Goal: Task Accomplishment & Management: Manage account settings

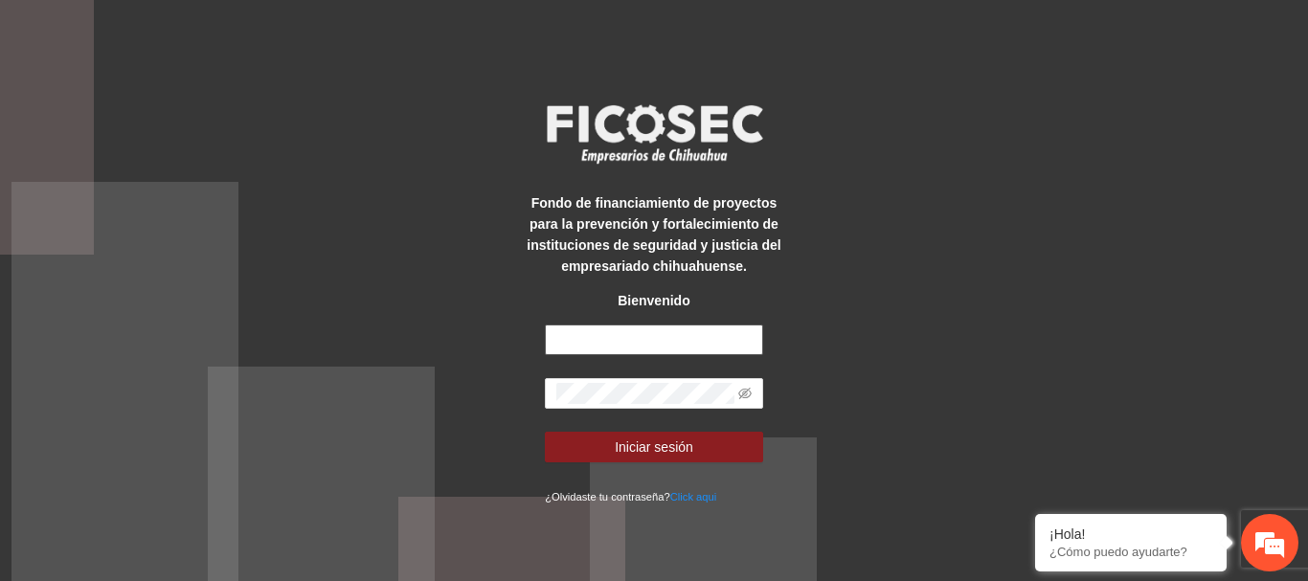
click at [662, 332] on input "text" at bounding box center [654, 340] width 218 height 31
type input "**********"
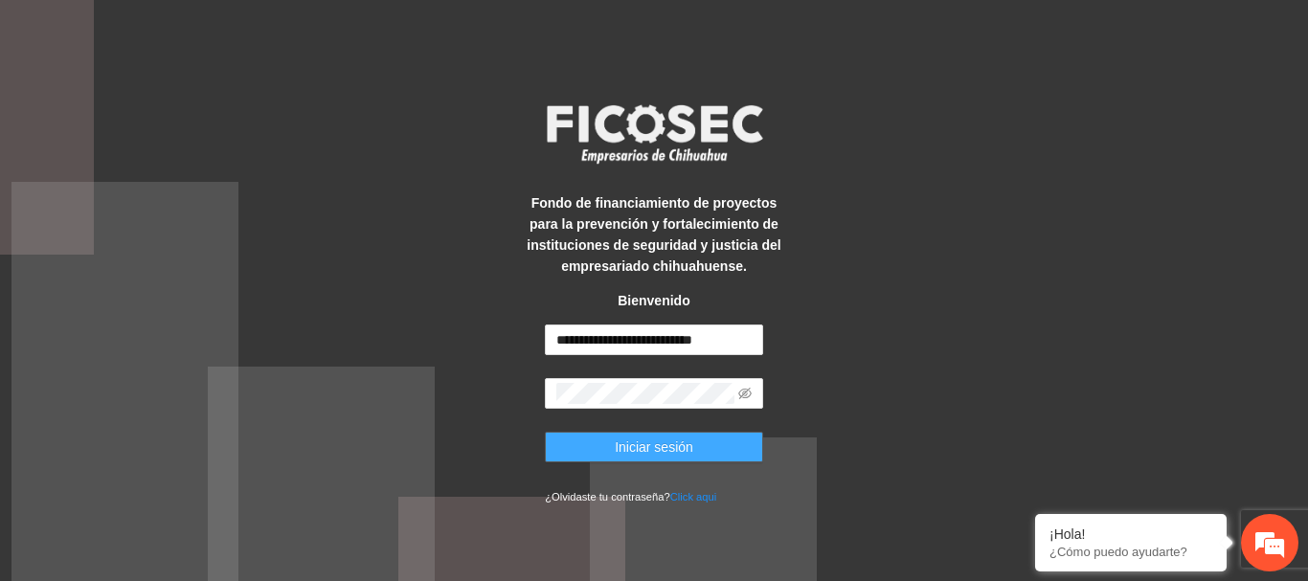
click at [694, 442] on button "Iniciar sesión" at bounding box center [654, 447] width 218 height 31
